Goal: Use online tool/utility: Utilize a website feature to perform a specific function

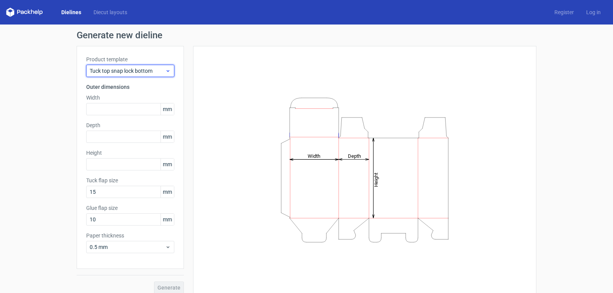
click at [168, 72] on icon at bounding box center [168, 71] width 6 height 6
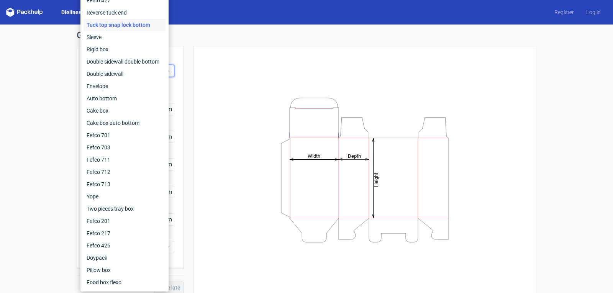
click at [208, 75] on div "Height Depth Width" at bounding box center [365, 170] width 324 height 229
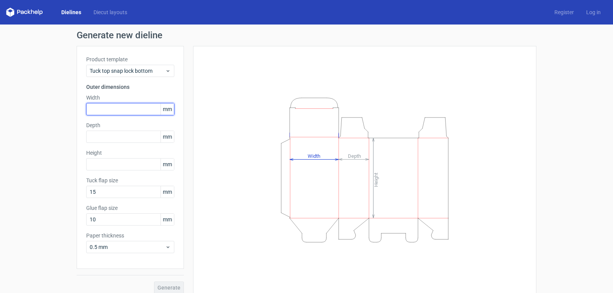
click at [109, 107] on input "text" at bounding box center [130, 109] width 88 height 12
type input "140"
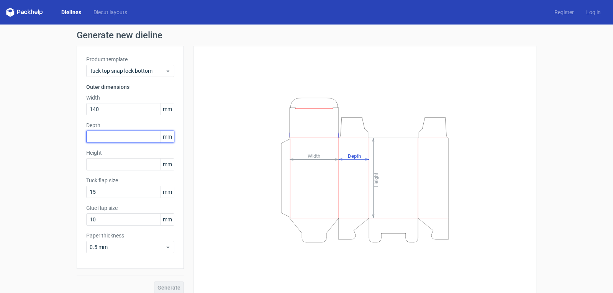
click at [108, 137] on input "text" at bounding box center [130, 137] width 88 height 12
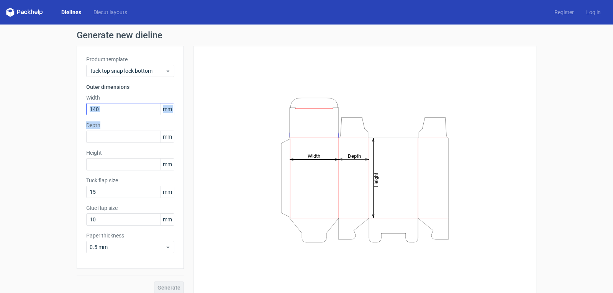
click at [112, 113] on div "Product template Tuck top snap lock bottom Outer dimensions Width 140 mm Depth …" at bounding box center [130, 157] width 107 height 223
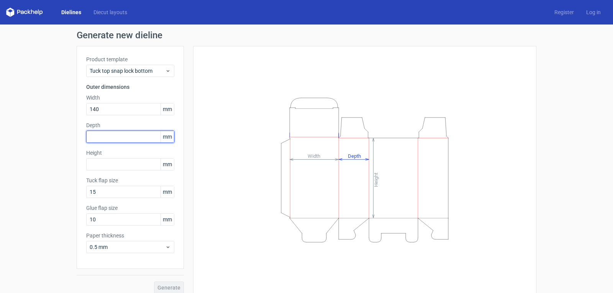
click at [113, 140] on input "text" at bounding box center [130, 137] width 88 height 12
type input "170"
click at [121, 167] on input "text" at bounding box center [130, 164] width 88 height 12
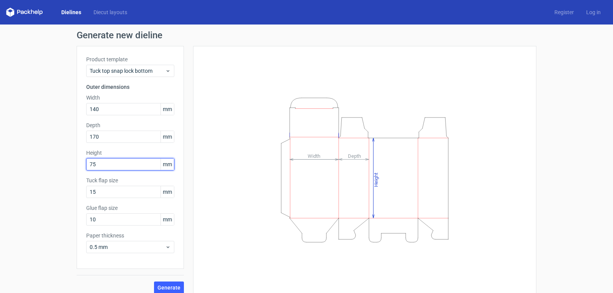
type input "75"
click at [221, 200] on div "Height Depth Width" at bounding box center [365, 170] width 324 height 229
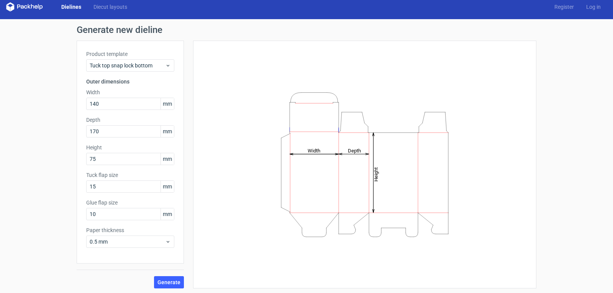
scroll to position [7, 0]
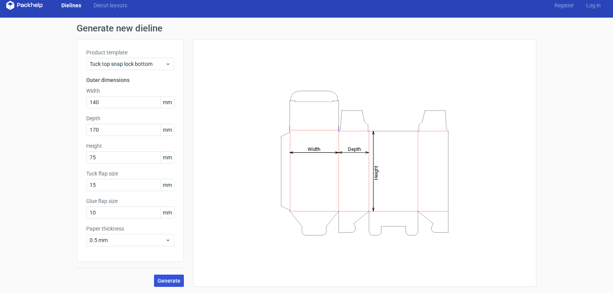
click at [163, 284] on button "Generate" at bounding box center [169, 281] width 30 height 12
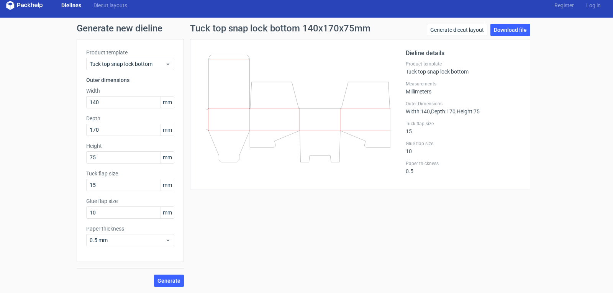
drag, startPoint x: 226, startPoint y: 105, endPoint x: 403, endPoint y: 226, distance: 213.9
click at [215, 97] on icon at bounding box center [298, 109] width 185 height 108
click at [167, 64] on icon at bounding box center [168, 64] width 6 height 6
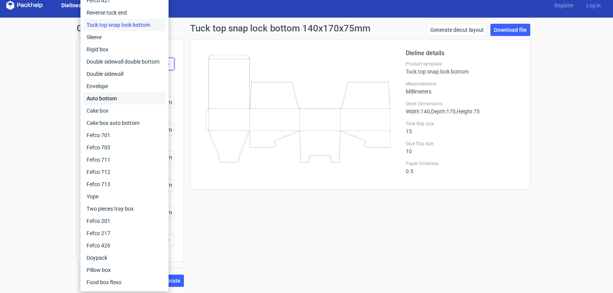
click at [119, 98] on div "Auto bottom" at bounding box center [125, 98] width 82 height 12
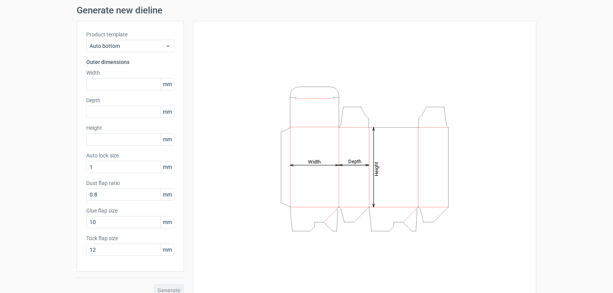
scroll to position [34, 0]
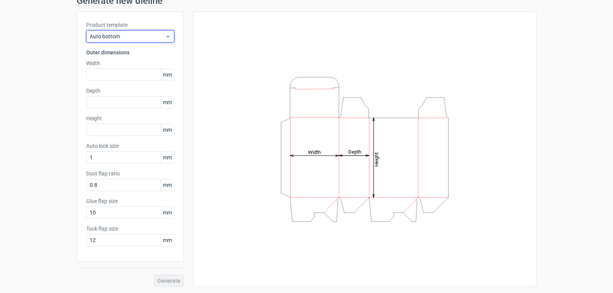
click at [165, 36] on icon at bounding box center [168, 36] width 6 height 6
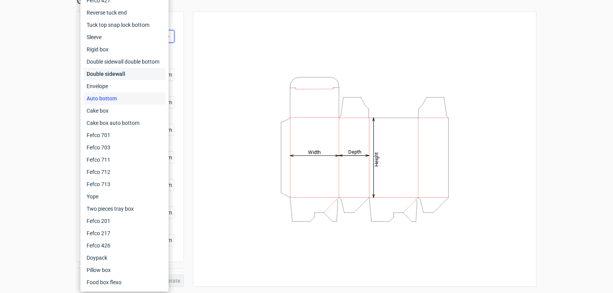
click at [128, 74] on div "Double sidewall" at bounding box center [125, 74] width 82 height 12
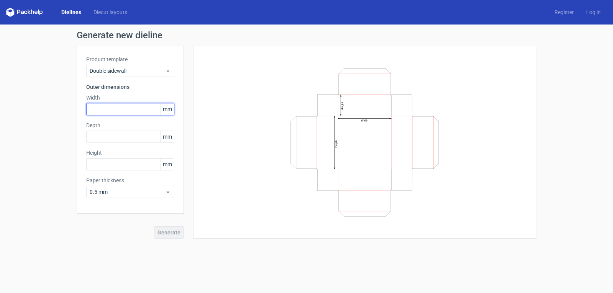
click at [123, 107] on input "text" at bounding box center [130, 109] width 88 height 12
type input "145"
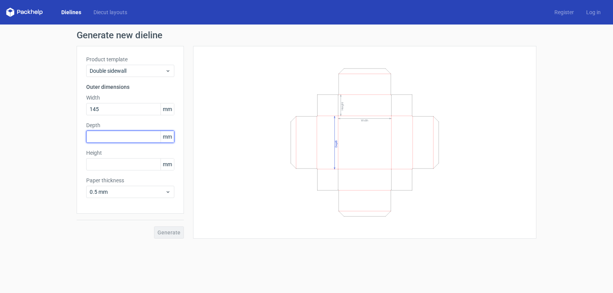
click at [104, 133] on input "text" at bounding box center [130, 137] width 88 height 12
type input "170"
click at [104, 166] on input "text" at bounding box center [130, 164] width 88 height 12
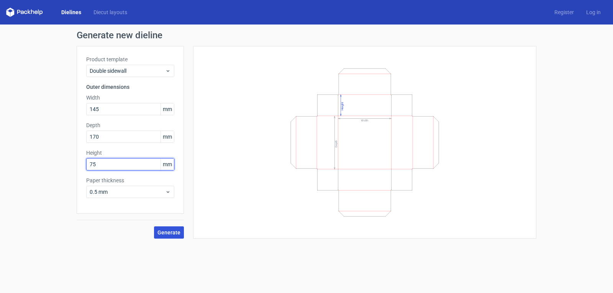
type input "75"
click at [175, 234] on span "Generate" at bounding box center [169, 232] width 23 height 5
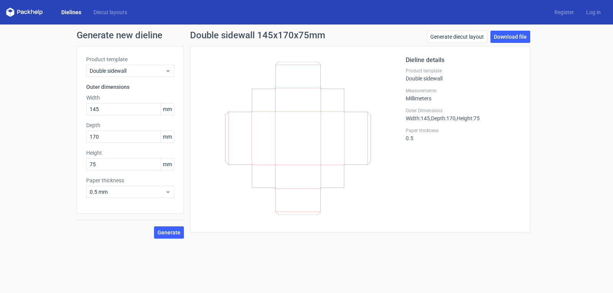
click at [300, 142] on icon at bounding box center [298, 138] width 185 height 153
click at [267, 141] on icon at bounding box center [298, 138] width 185 height 153
click at [239, 139] on icon at bounding box center [298, 138] width 185 height 153
click at [238, 139] on icon at bounding box center [298, 138] width 185 height 153
click at [289, 148] on icon at bounding box center [298, 138] width 185 height 153
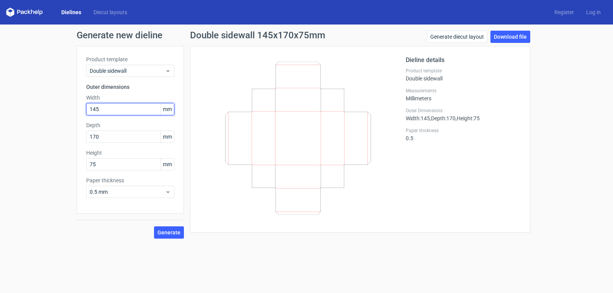
click at [129, 112] on input "145" at bounding box center [130, 109] width 88 height 12
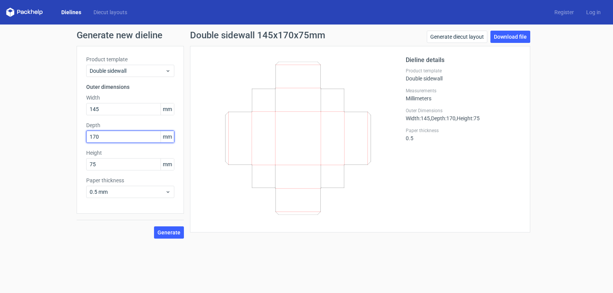
click at [130, 132] on input "170" at bounding box center [130, 137] width 88 height 12
click at [120, 166] on input "75" at bounding box center [130, 164] width 88 height 12
click at [169, 74] on icon at bounding box center [168, 71] width 6 height 6
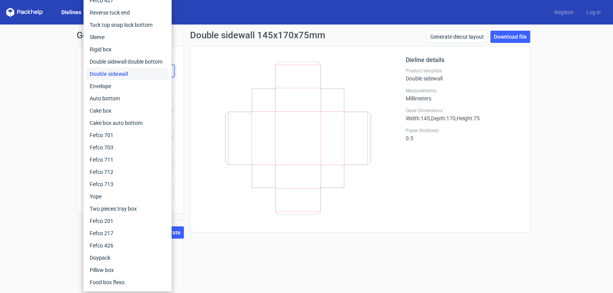
click at [128, 75] on div "Double sidewall" at bounding box center [128, 74] width 82 height 12
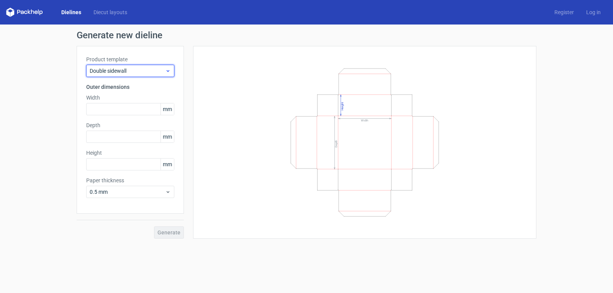
click at [167, 72] on icon at bounding box center [168, 71] width 6 height 6
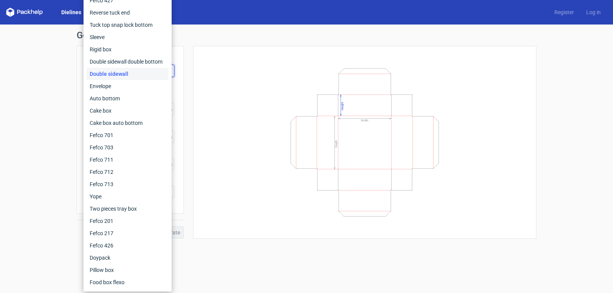
click at [235, 102] on div "Width Depth Height" at bounding box center [365, 143] width 324 height 174
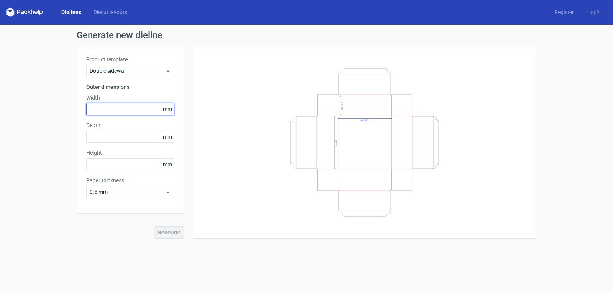
click at [135, 107] on input "text" at bounding box center [130, 109] width 88 height 12
click at [71, 13] on link "Dielines" at bounding box center [71, 12] width 32 height 8
